Goal: Information Seeking & Learning: Check status

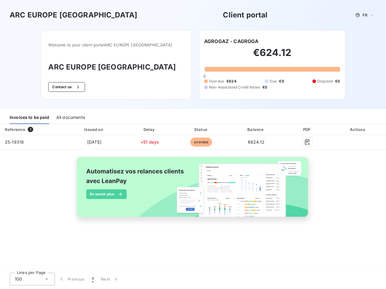
click at [365, 15] on span "FR" at bounding box center [364, 15] width 5 height 5
click at [80, 87] on button "Contact us" at bounding box center [66, 87] width 36 height 10
click at [29, 118] on div "Invoices to be paid" at bounding box center [29, 118] width 39 height 13
click at [70, 118] on div "All documents" at bounding box center [70, 118] width 29 height 13
click at [94, 130] on th "Issued on" at bounding box center [94, 129] width 61 height 11
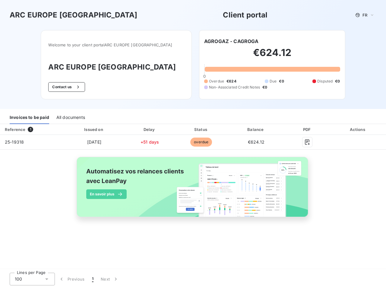
click at [150, 130] on th "Delay" at bounding box center [150, 129] width 50 height 11
click at [201, 130] on th "Status" at bounding box center [201, 129] width 52 height 11
